Goal: Find specific page/section: Find specific page/section

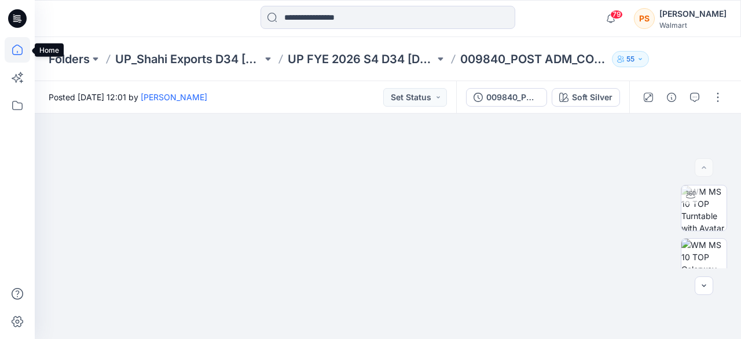
click at [23, 46] on icon at bounding box center [17, 49] width 25 height 25
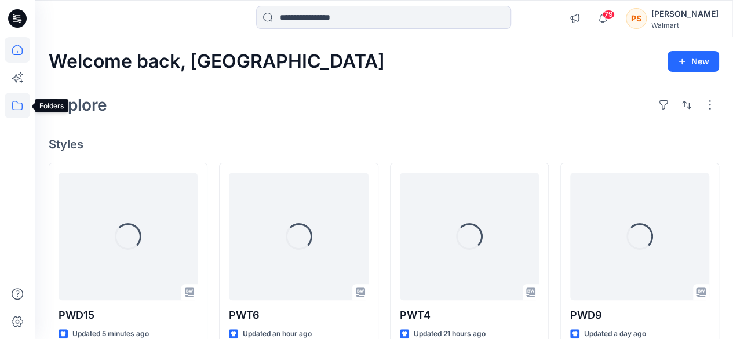
click at [25, 101] on icon at bounding box center [17, 105] width 25 height 25
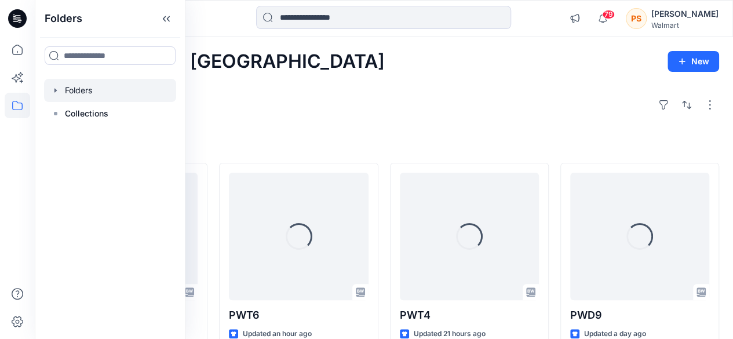
click at [90, 89] on div at bounding box center [110, 90] width 132 height 23
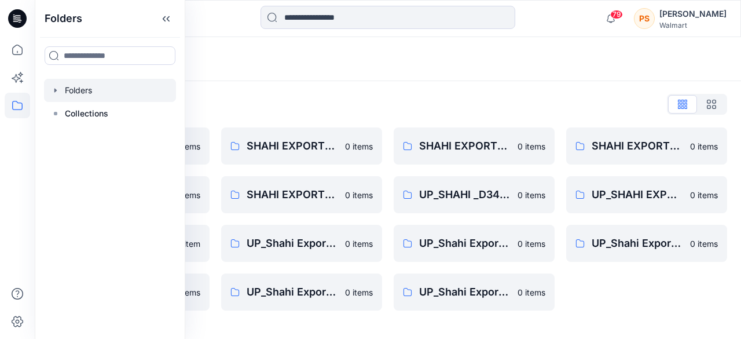
click at [366, 76] on div "Folders" at bounding box center [388, 59] width 707 height 44
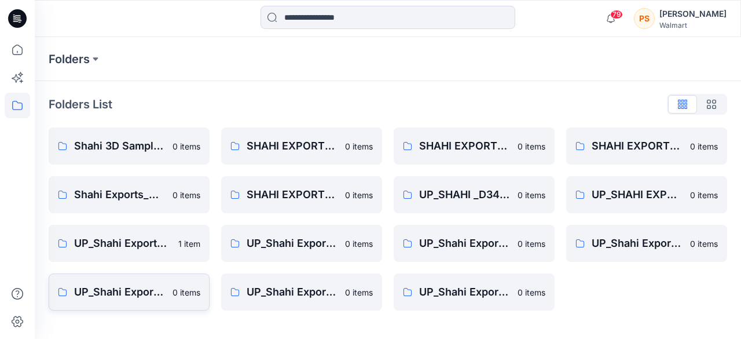
click at [153, 296] on p "UP_Shahi Exports_D33_Girls Dresses" at bounding box center [120, 292] width 92 height 16
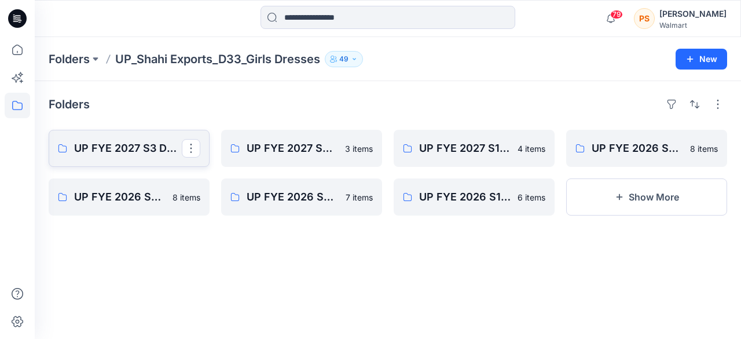
click at [141, 155] on p "UP FYE 2027 S3 D33 Girls Dresses Shahi" at bounding box center [128, 148] width 108 height 16
